Goal: Find contact information: Find contact information

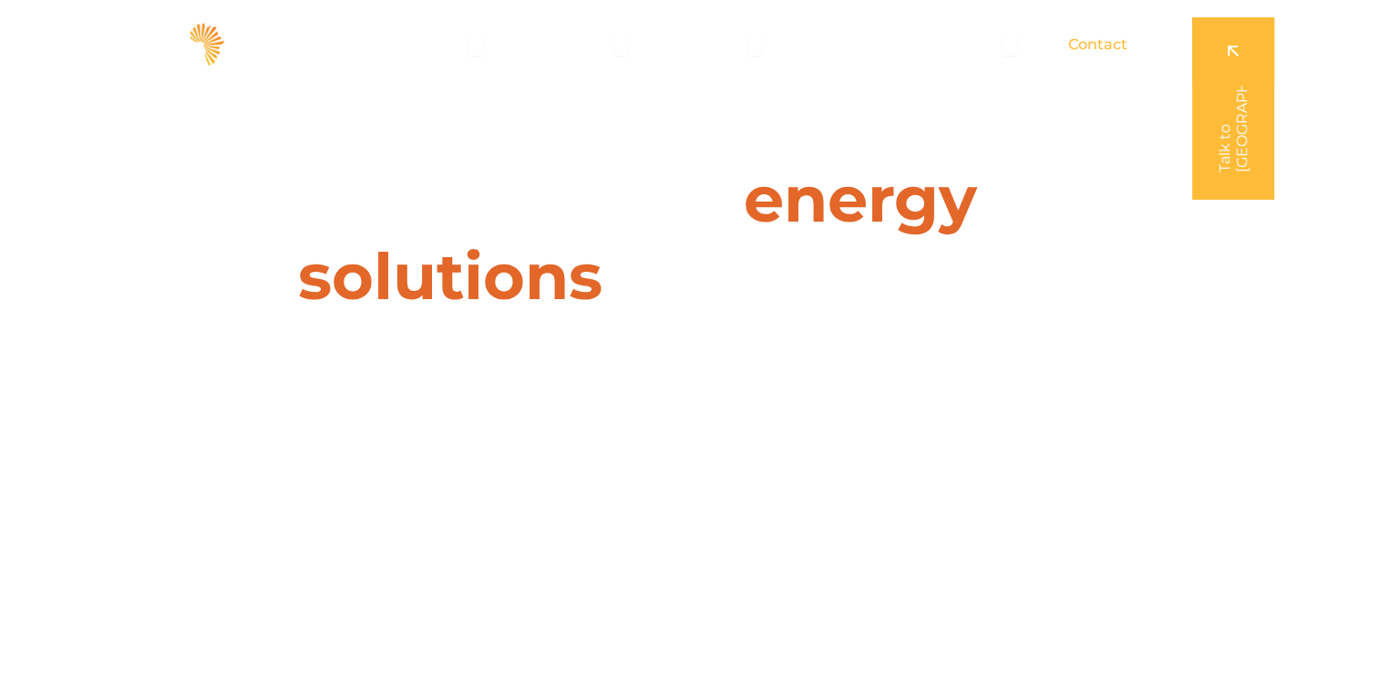
click at [1113, 41] on span "Contact" at bounding box center [1097, 45] width 59 height 22
